Goal: Find specific page/section: Find specific page/section

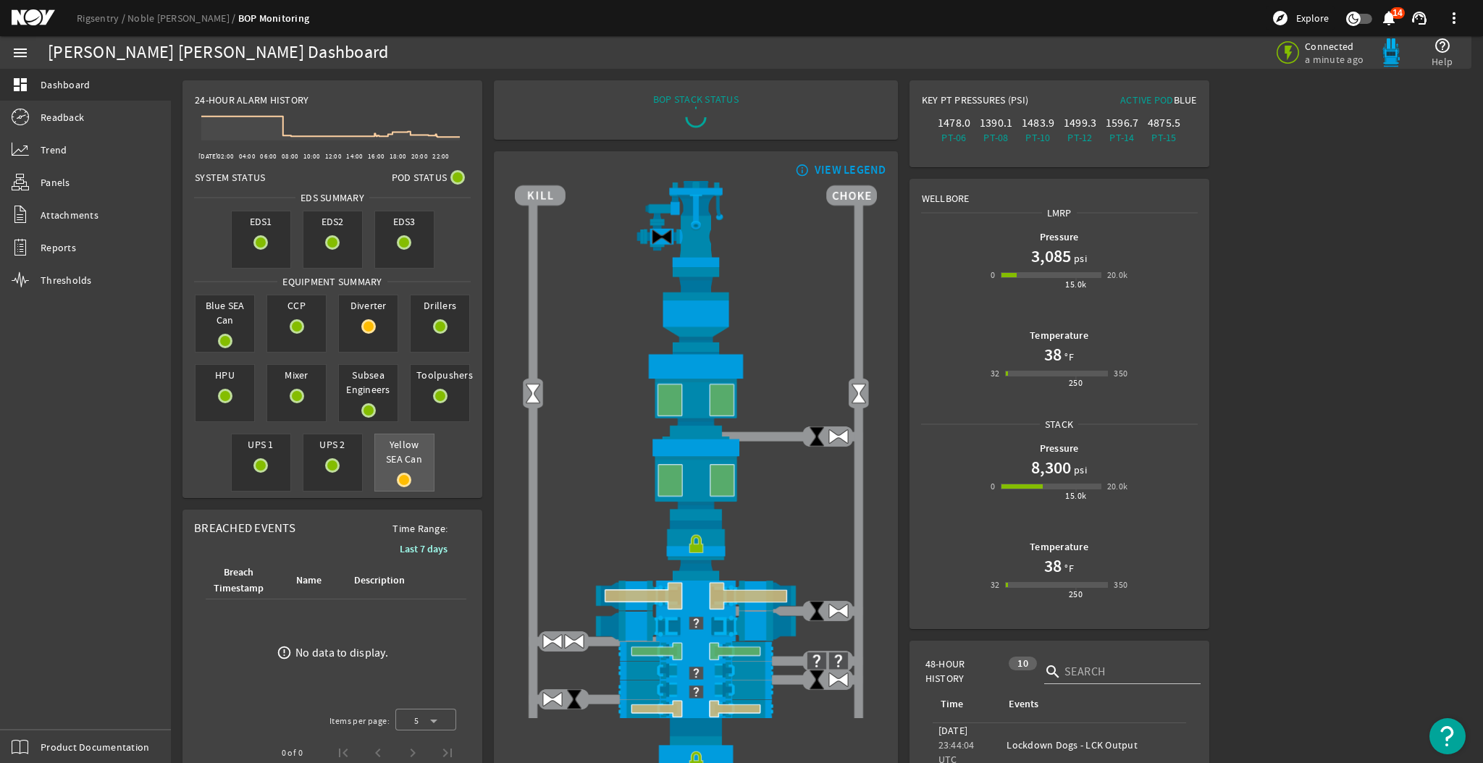
click at [401, 471] on div "Yellow SEA Can" at bounding box center [404, 463] width 60 height 58
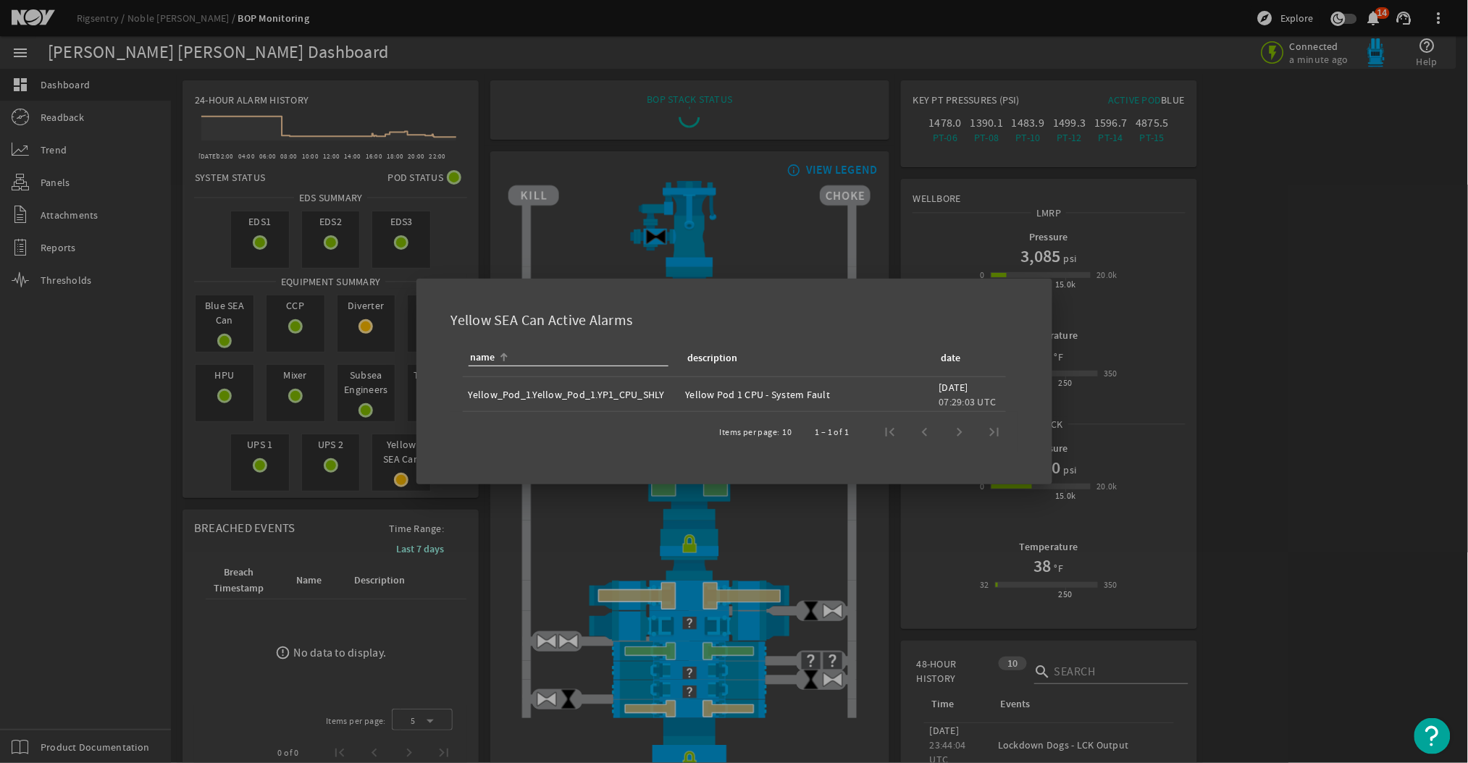
click at [805, 261] on div at bounding box center [734, 381] width 1468 height 763
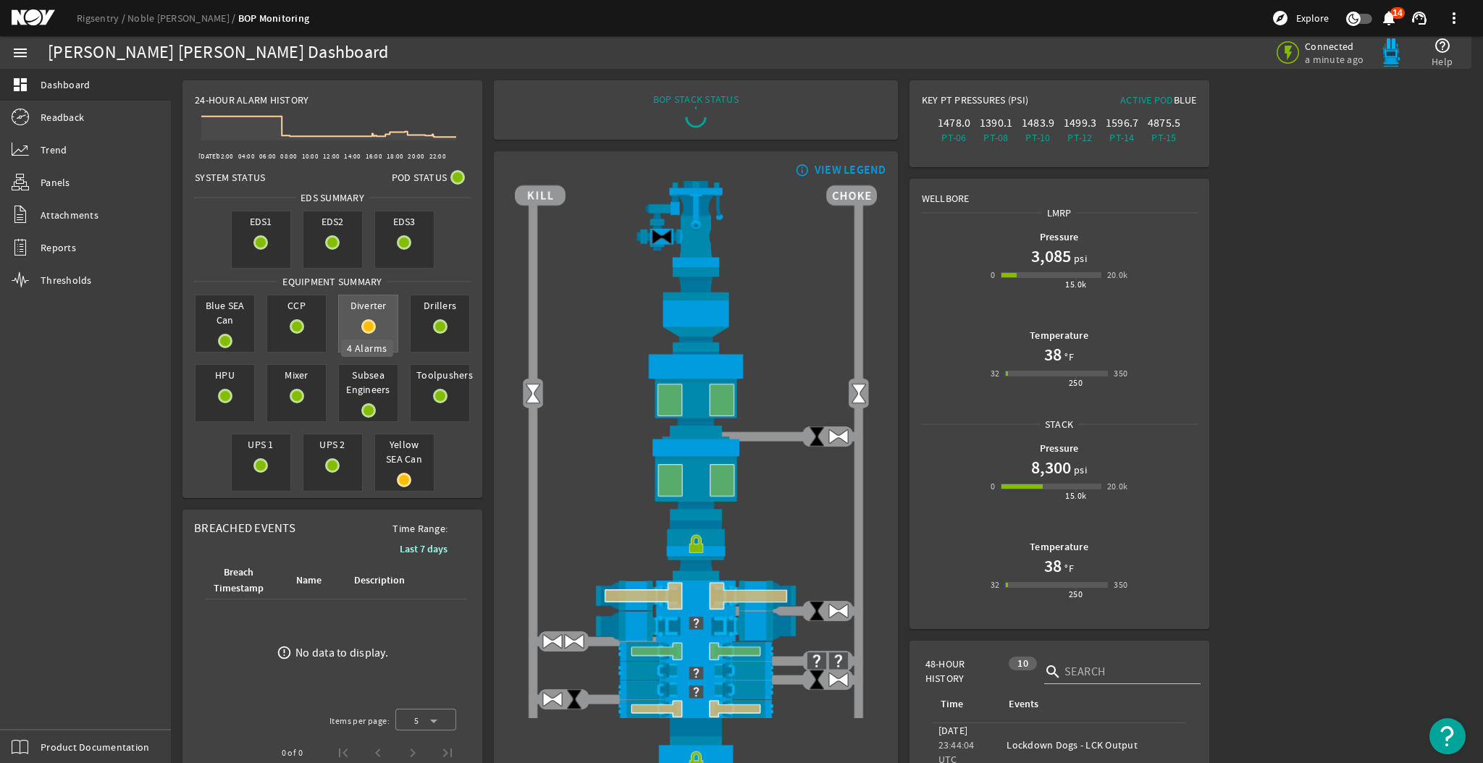
click at [378, 326] on rigsentry-circle-icon at bounding box center [368, 326] width 59 height 14
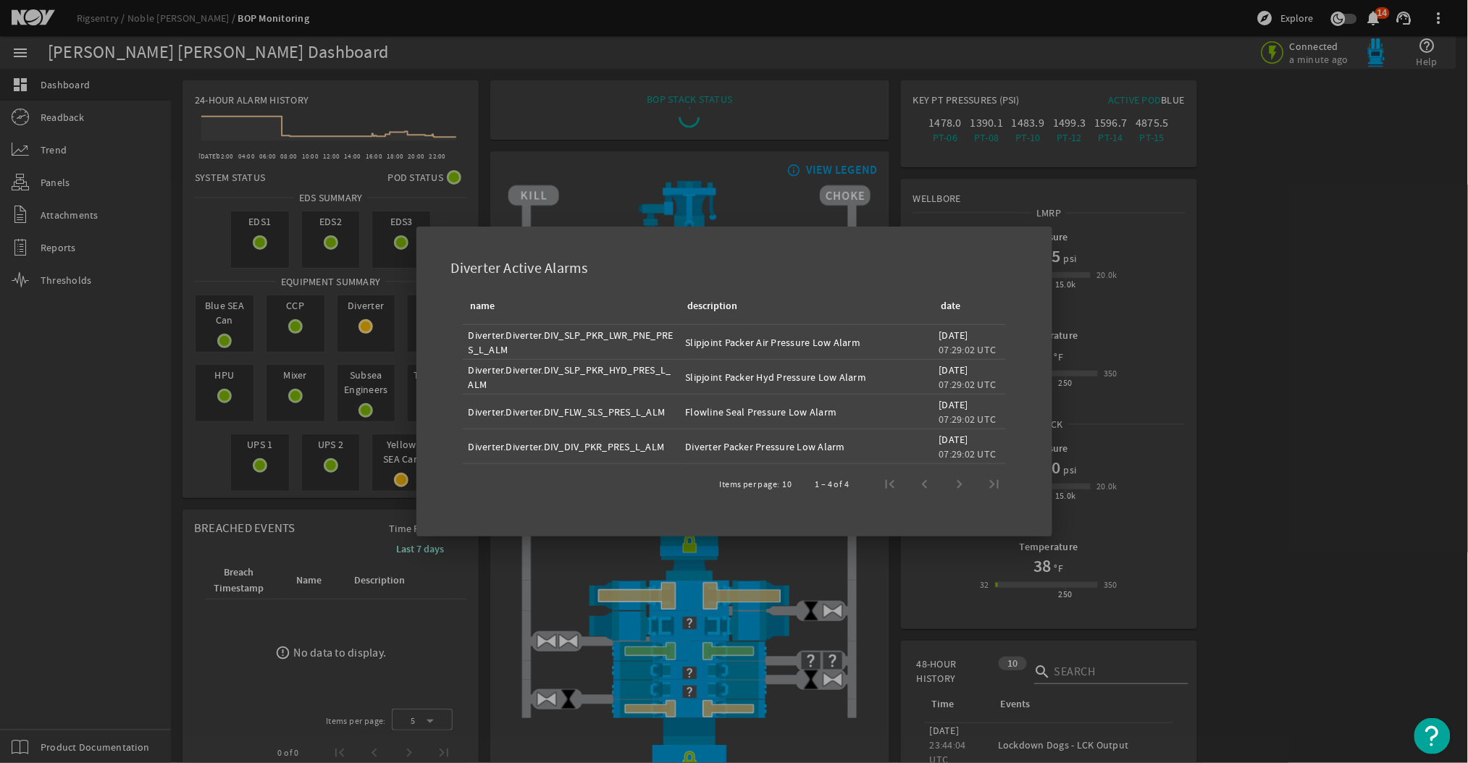
drag, startPoint x: 847, startPoint y: 380, endPoint x: 697, endPoint y: 364, distance: 150.7
click at [690, 375] on div "Slipjoint Packer Hyd Pressure Low Alarm" at bounding box center [807, 377] width 242 height 14
click at [746, 340] on div "Slipjoint Packer Air Pressure Low Alarm" at bounding box center [807, 342] width 242 height 14
click at [1119, 415] on div at bounding box center [734, 381] width 1468 height 763
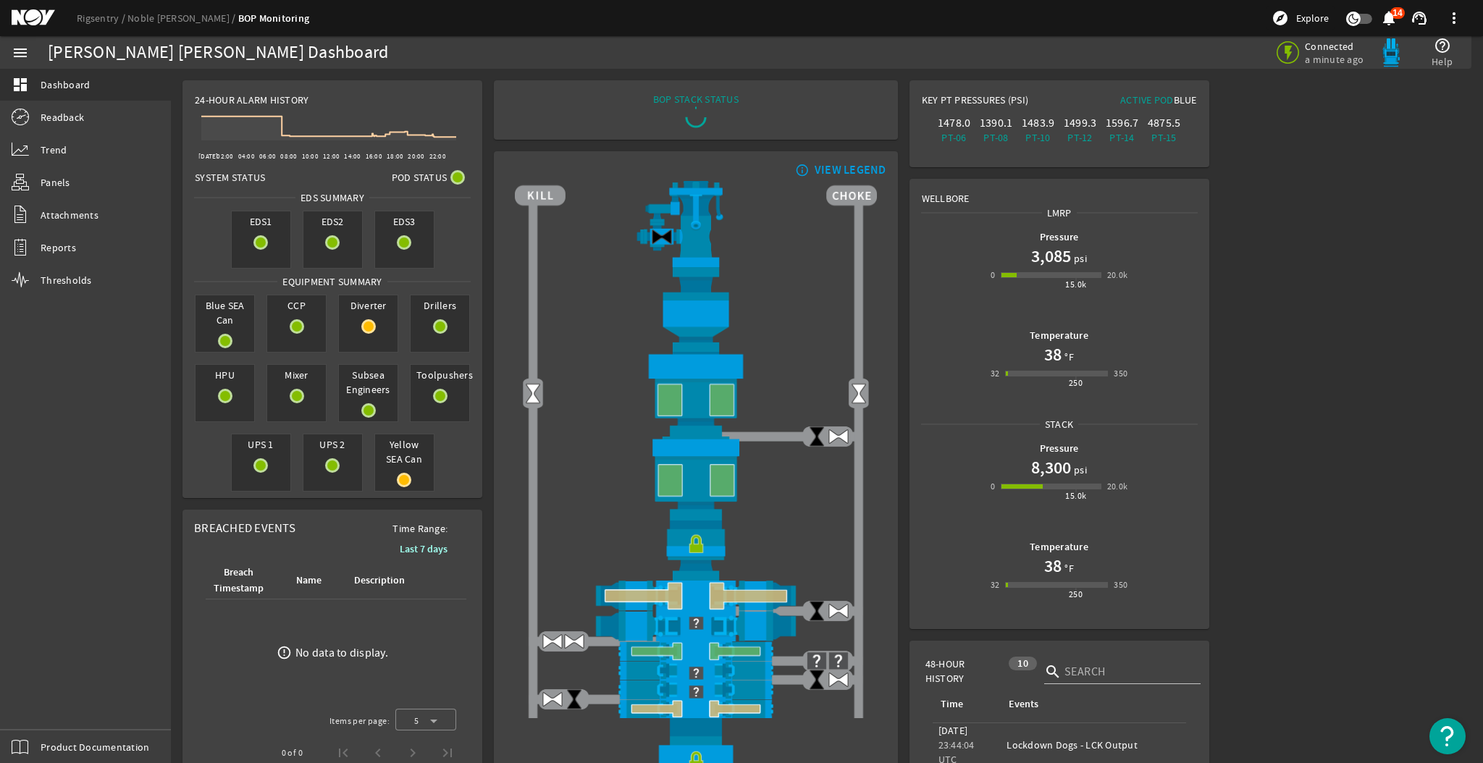
click at [1292, 446] on rigsentry-main-dashboard "Noble [PERSON_NAME] Dashboard Connected a minute ago help_outline Help 24-Hour …" at bounding box center [827, 649] width 1312 height 1160
click at [81, 248] on link "Reports" at bounding box center [85, 248] width 171 height 32
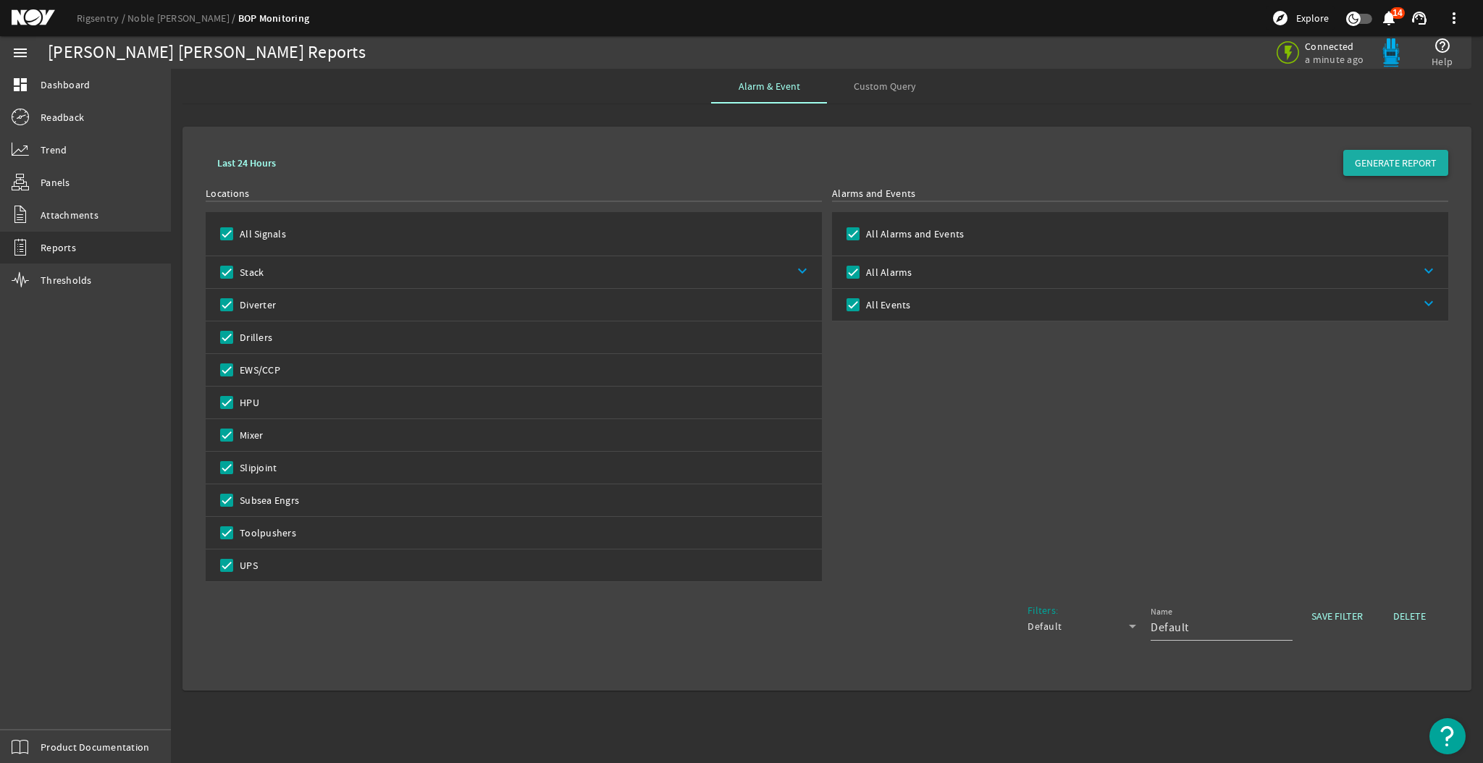
click at [1405, 156] on span "GENERATE REPORT" at bounding box center [1396, 163] width 82 height 14
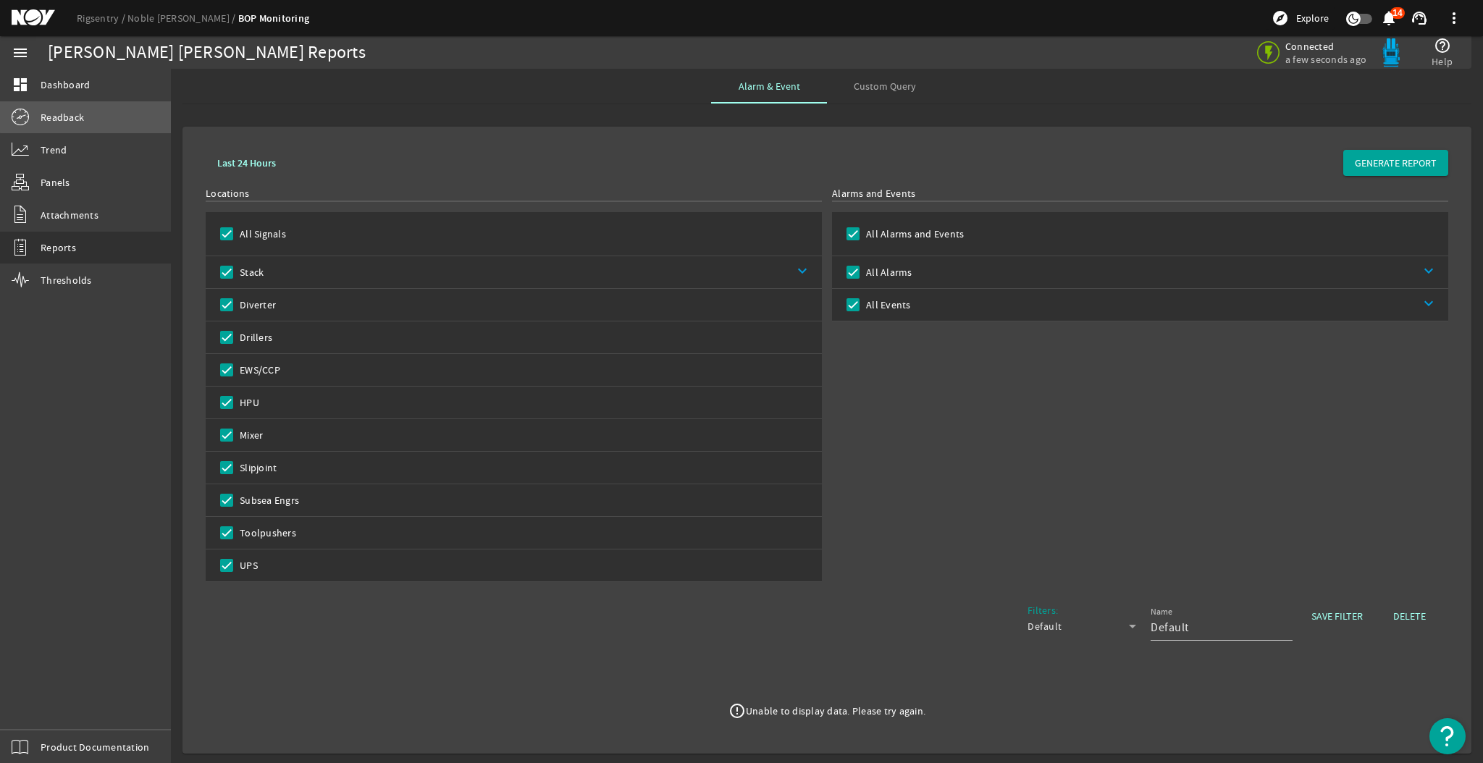
click at [117, 114] on link "Readback" at bounding box center [85, 117] width 171 height 32
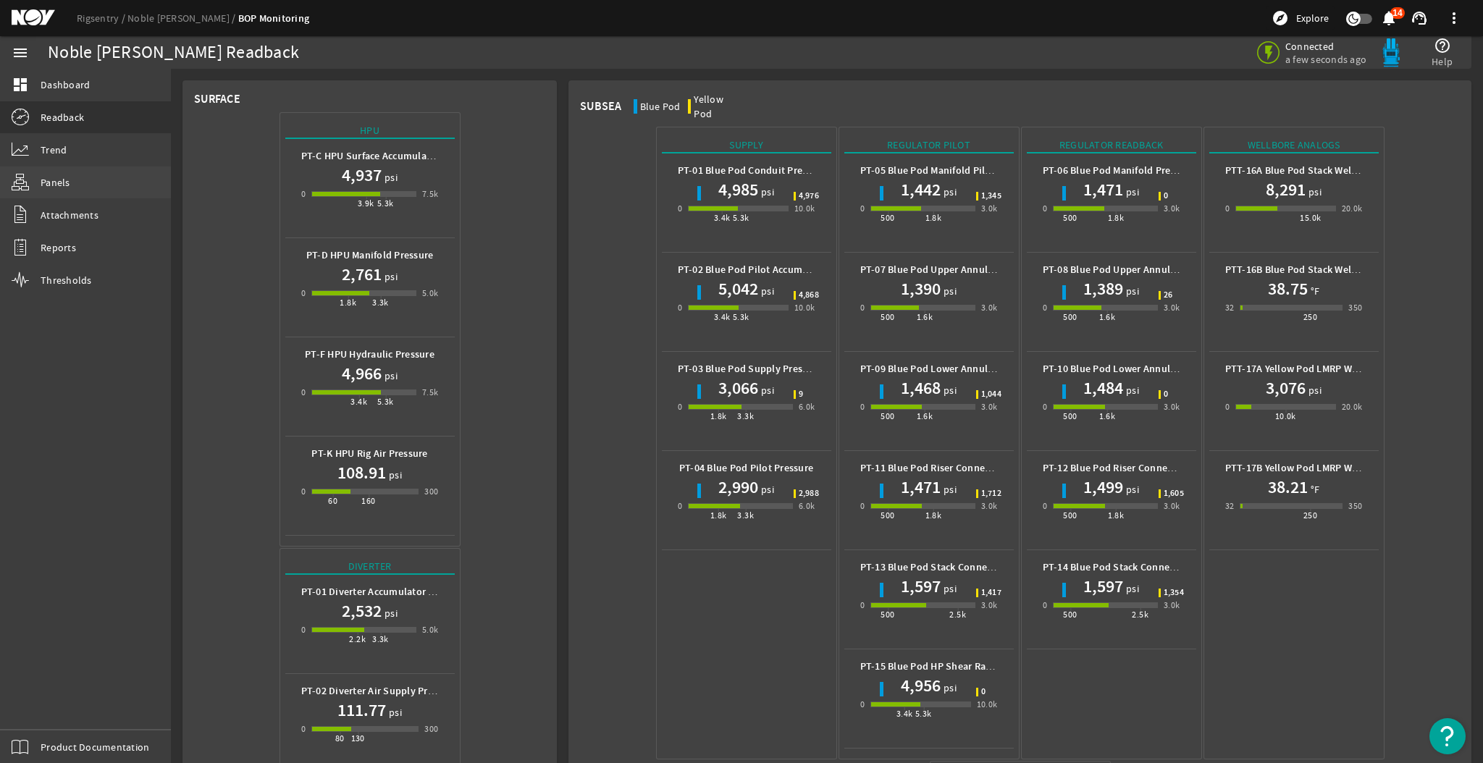
click at [59, 177] on span "Panels" at bounding box center [56, 182] width 30 height 14
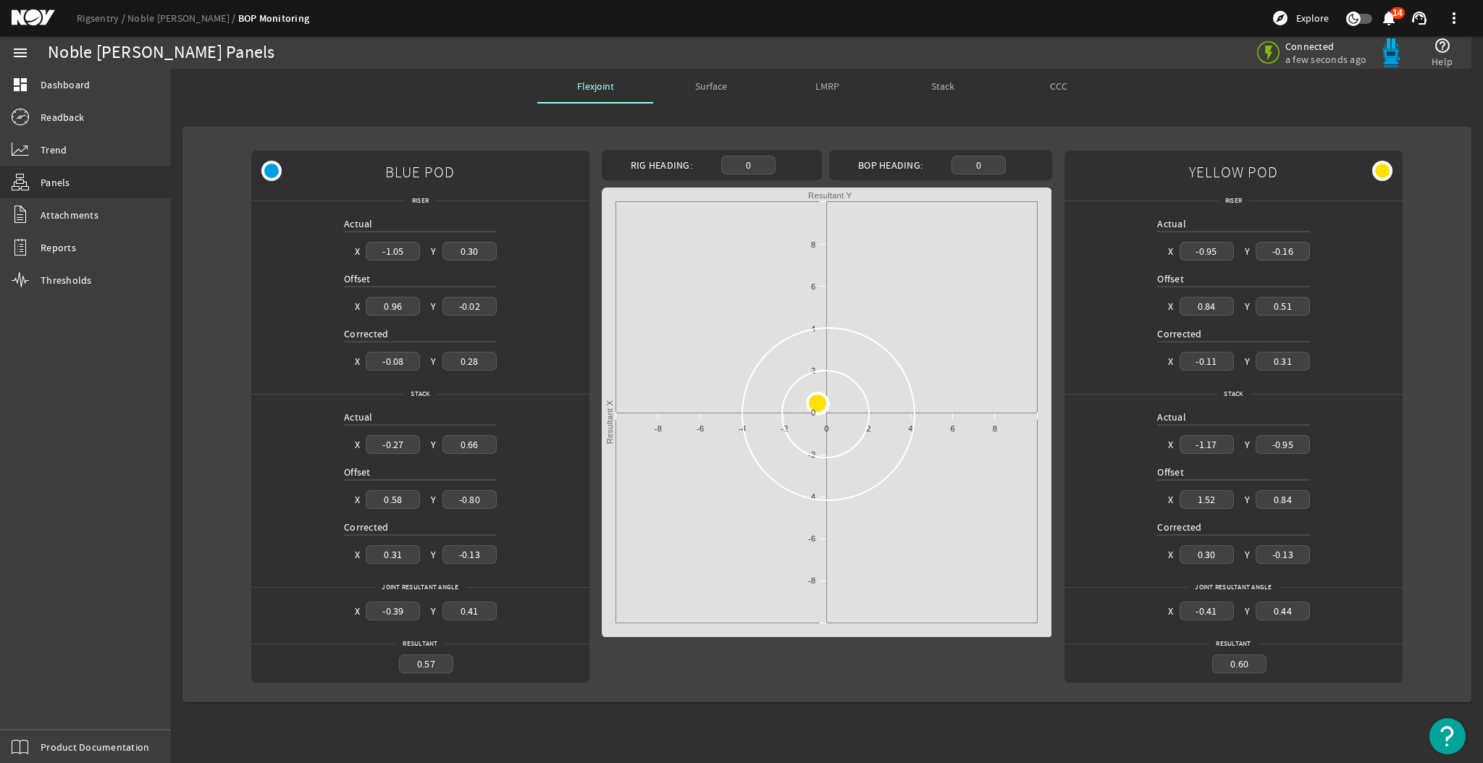
click at [834, 88] on span "LMRP" at bounding box center [827, 86] width 24 height 10
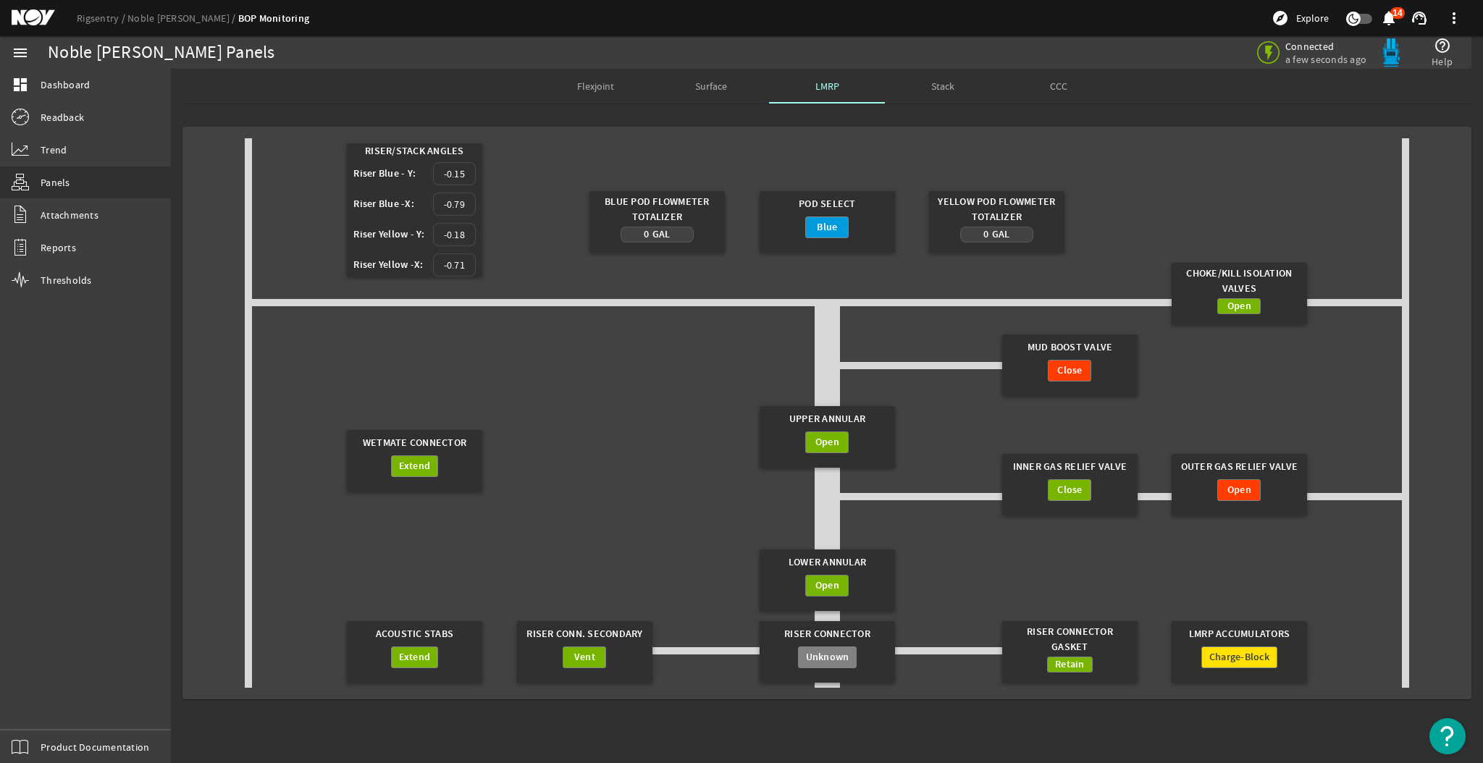
click at [1250, 650] on span "Charge-Block" at bounding box center [1239, 657] width 60 height 14
click at [1058, 632] on div "Riser Connector Gasket" at bounding box center [1070, 638] width 122 height 35
click at [91, 216] on span "Attachments" at bounding box center [70, 215] width 58 height 14
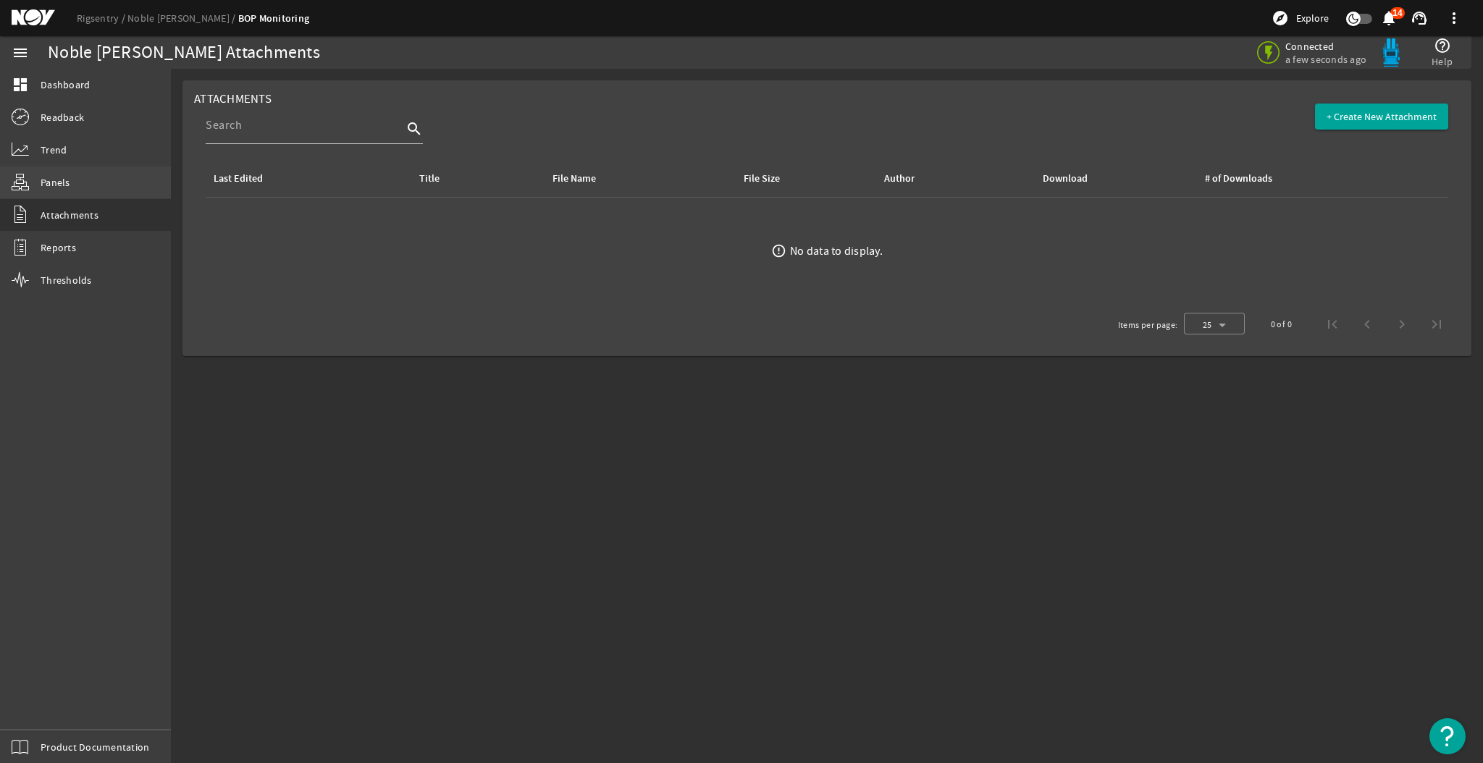
click at [64, 171] on link "Panels" at bounding box center [85, 183] width 171 height 32
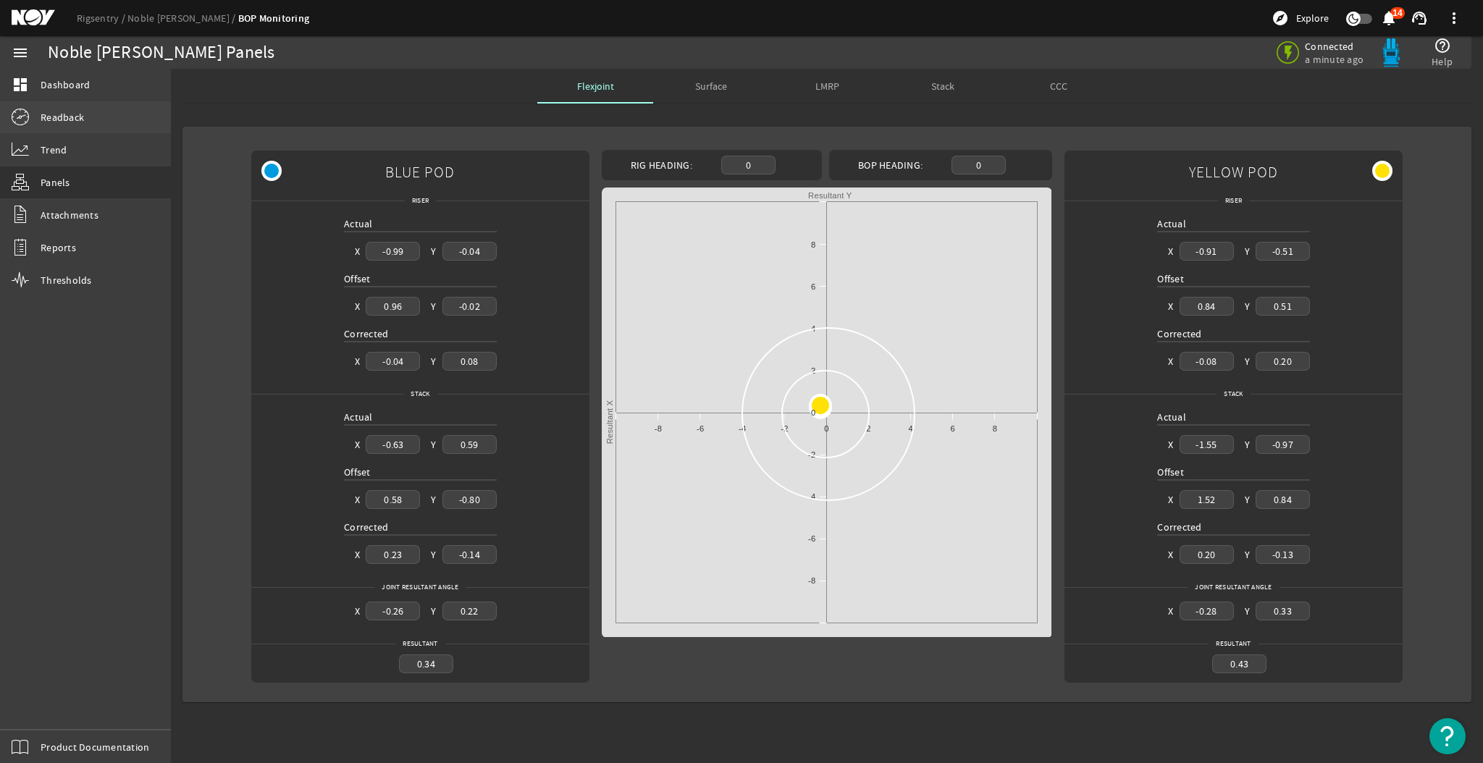
click at [66, 111] on span "Readback" at bounding box center [62, 117] width 43 height 14
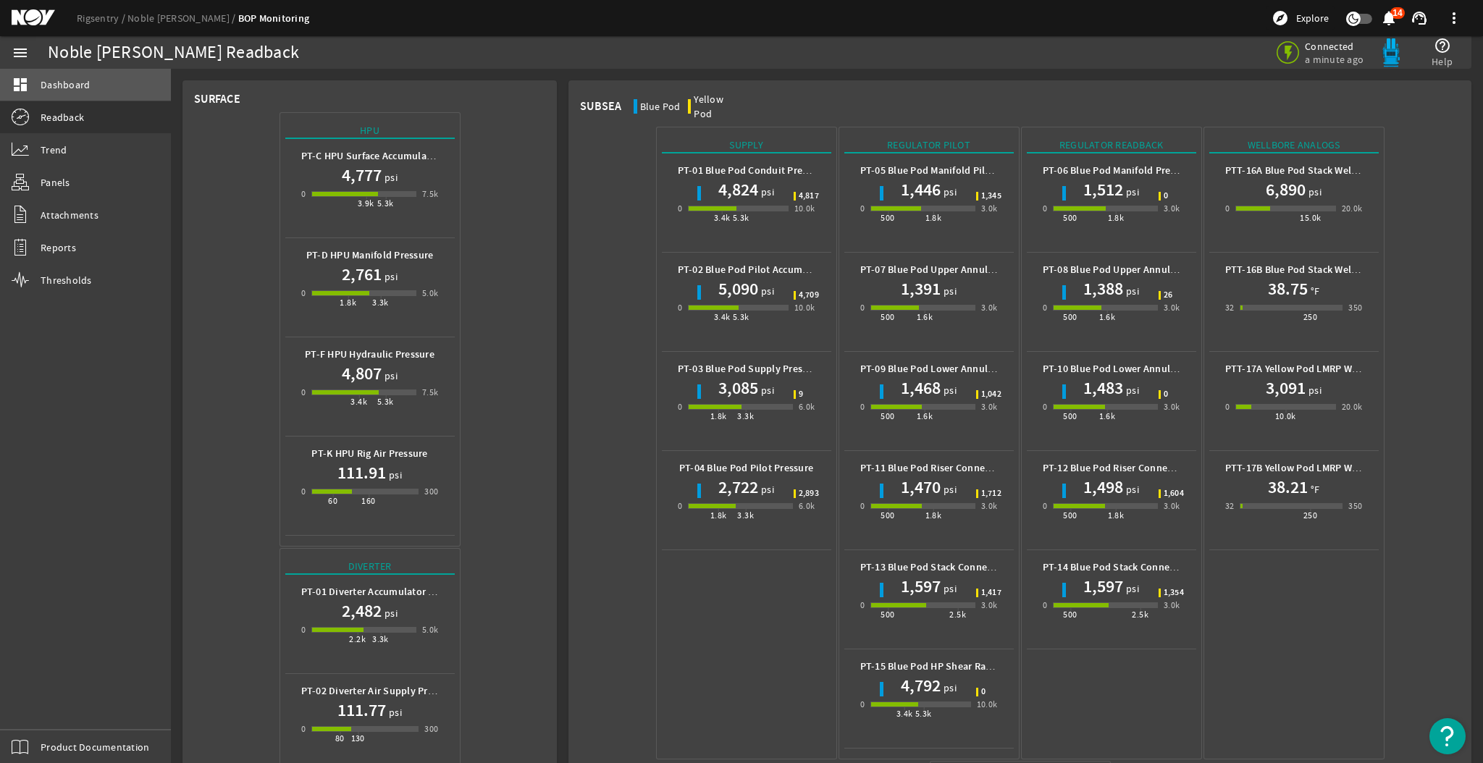
click at [91, 82] on link "dashboard Dashboard" at bounding box center [85, 85] width 171 height 32
